Goal: Find specific page/section: Find specific page/section

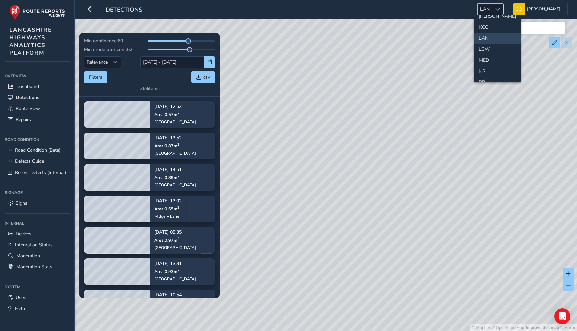
scroll to position [167, 0]
click at [490, 44] on li "LAN" at bounding box center [497, 43] width 46 height 11
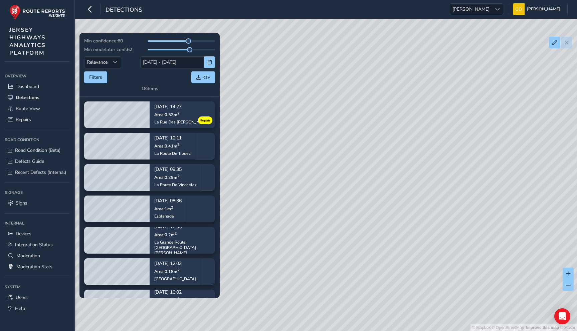
click at [492, 16] on div "Detections JER JER Connell McLaughlin Colour Scheme: Dark Dim Light Logout" at bounding box center [326, 9] width 502 height 19
click at [492, 12] on div at bounding box center [497, 9] width 11 height 11
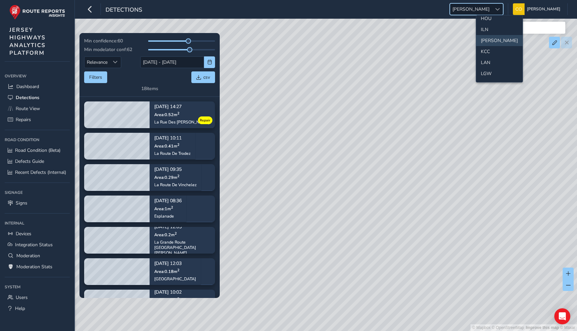
scroll to position [150, 0]
click at [483, 59] on li "LAN" at bounding box center [499, 60] width 46 height 11
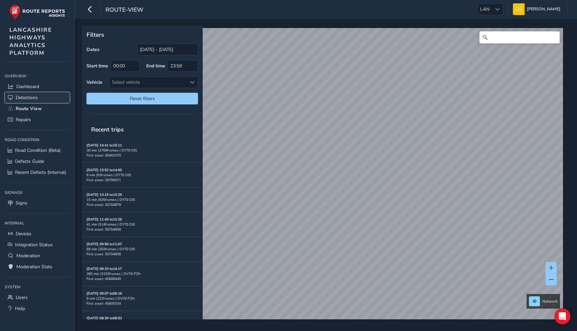
click at [24, 94] on span "Detections" at bounding box center [27, 97] width 22 height 6
